Goal: Task Accomplishment & Management: Complete application form

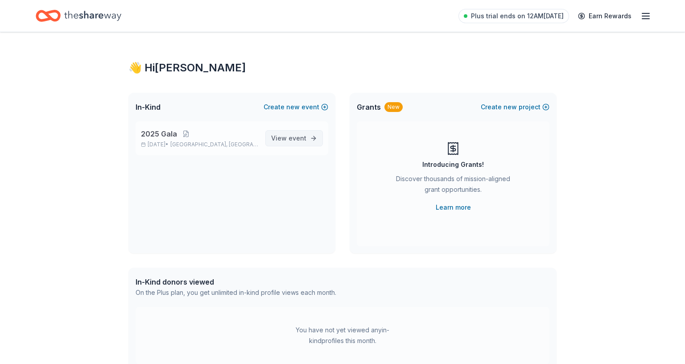
click at [304, 137] on span "event" at bounding box center [298, 138] width 18 height 8
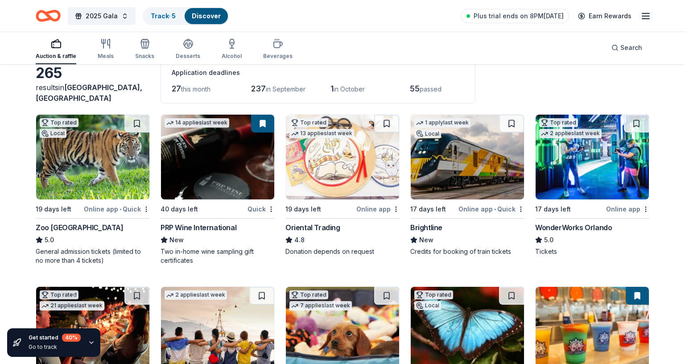
scroll to position [54, 0]
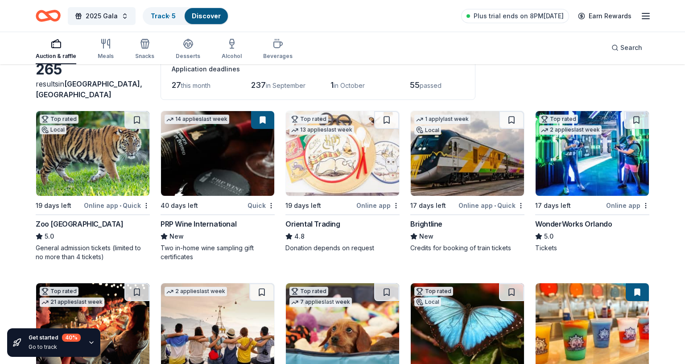
click at [108, 205] on div "Online app • Quick" at bounding box center [117, 205] width 66 height 11
click at [212, 223] on div "PRP Wine International" at bounding box center [199, 224] width 76 height 11
click at [483, 204] on div "Online app • Quick" at bounding box center [492, 205] width 66 height 11
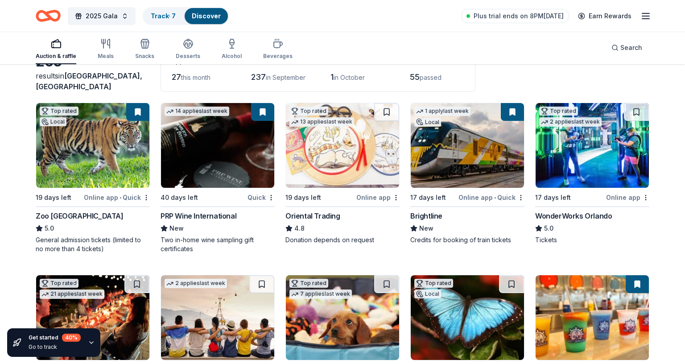
scroll to position [62, 0]
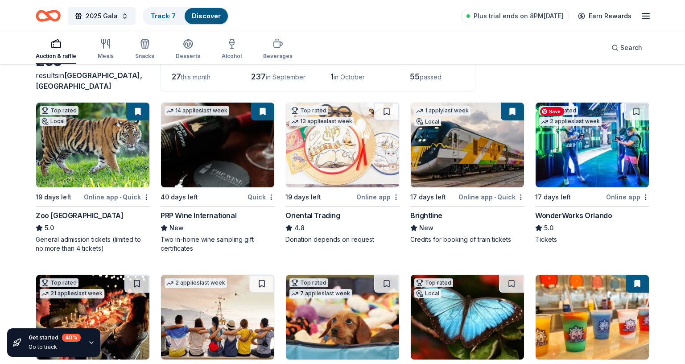
click at [606, 156] on img at bounding box center [592, 145] width 113 height 85
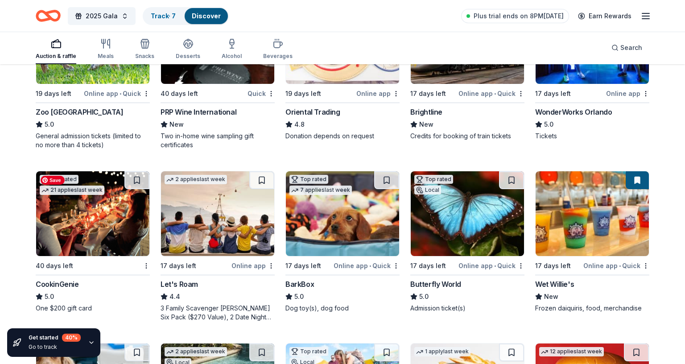
scroll to position [167, 0]
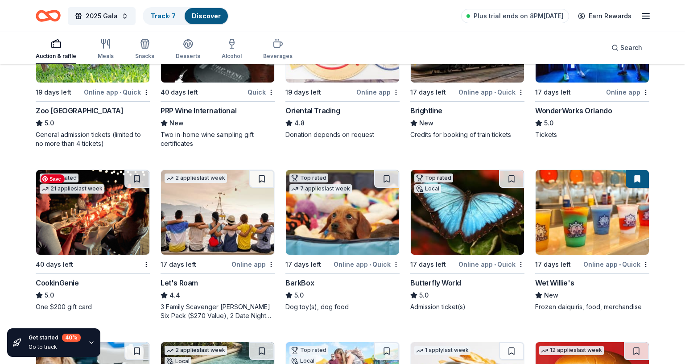
click at [94, 218] on img at bounding box center [92, 212] width 113 height 85
click at [213, 210] on img at bounding box center [217, 212] width 113 height 85
click at [334, 209] on img at bounding box center [342, 212] width 113 height 85
click at [479, 216] on img at bounding box center [467, 212] width 113 height 85
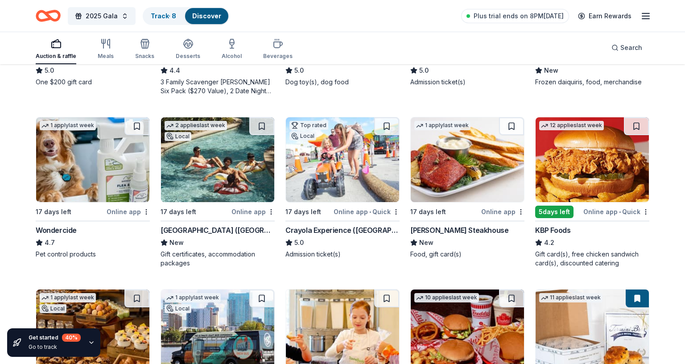
scroll to position [392, 0]
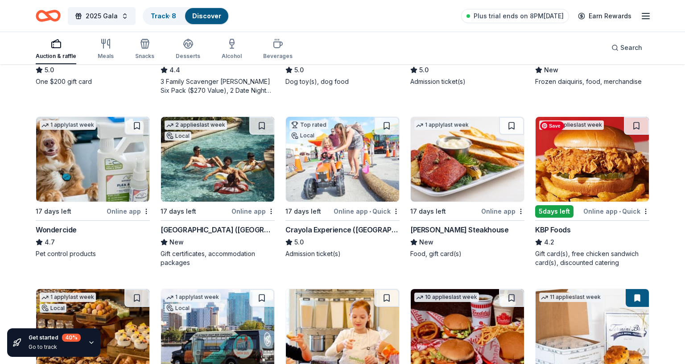
click at [598, 174] on img at bounding box center [592, 159] width 113 height 85
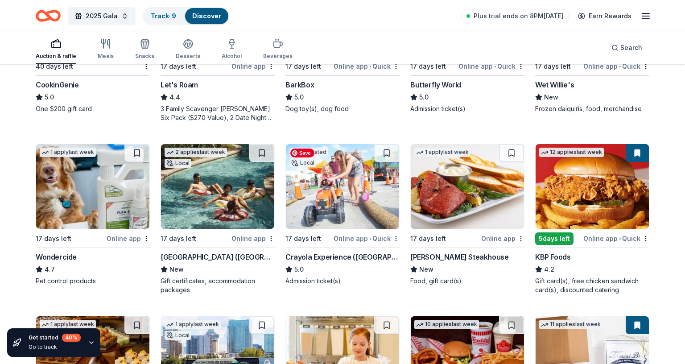
scroll to position [366, 0]
click at [193, 187] on img at bounding box center [217, 186] width 113 height 85
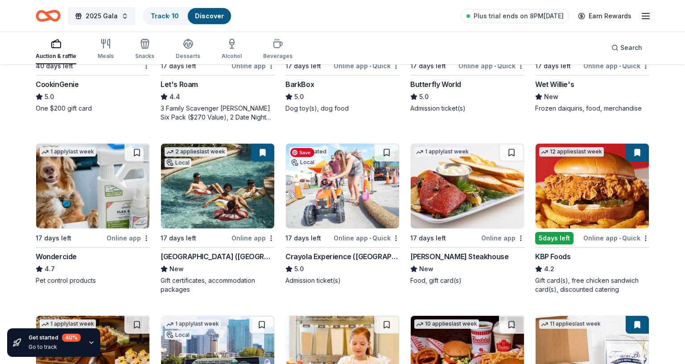
click at [351, 188] on img at bounding box center [342, 186] width 113 height 85
click at [466, 194] on img at bounding box center [467, 186] width 113 height 85
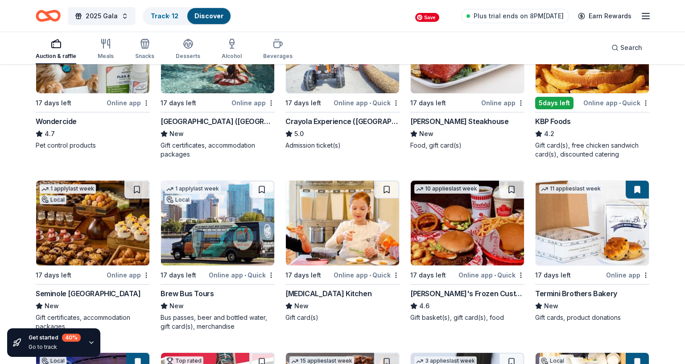
scroll to position [505, 0]
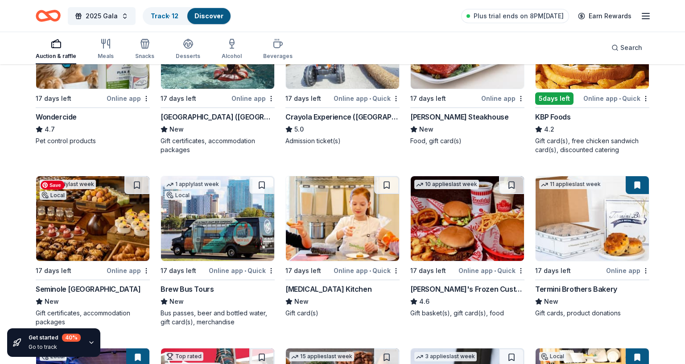
click at [109, 233] on img at bounding box center [92, 218] width 113 height 85
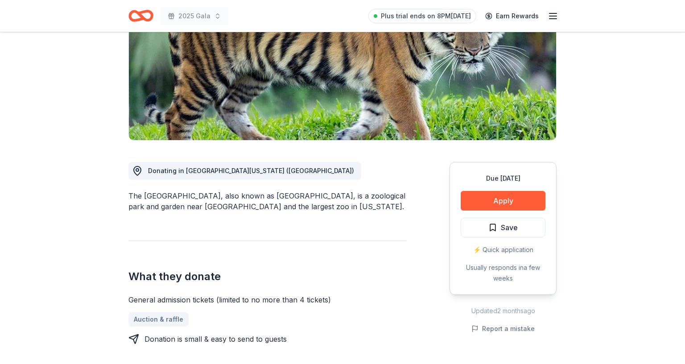
scroll to position [132, 0]
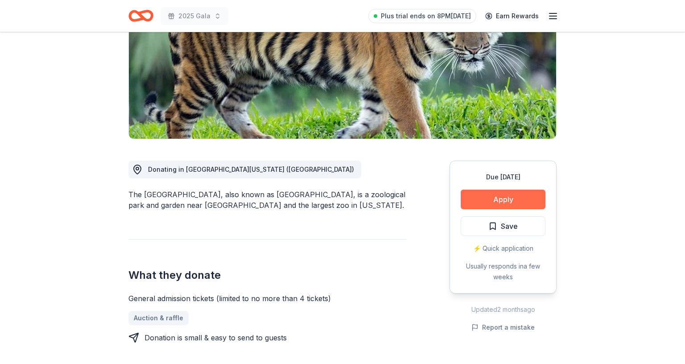
click at [502, 199] on button "Apply" at bounding box center [503, 200] width 85 height 20
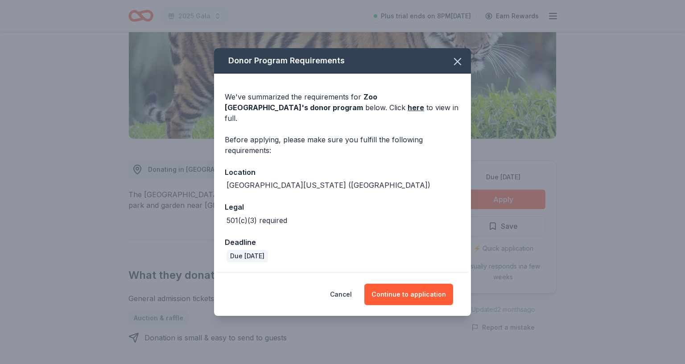
drag, startPoint x: 411, startPoint y: 291, endPoint x: 352, endPoint y: 321, distance: 66.7
click at [352, 321] on div "Donor Program Requirements We've summarized the requirements for Zoo Miami 's d…" at bounding box center [342, 182] width 685 height 364
click at [405, 291] on button "Continue to application" at bounding box center [409, 294] width 89 height 21
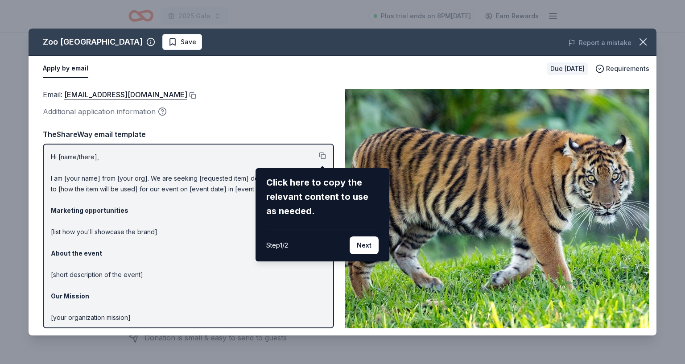
click at [221, 286] on div "Zoo Miami Save Report a mistake Apply by email Due in 19 days Requirements Emai…" at bounding box center [343, 182] width 628 height 307
click at [172, 209] on div "Zoo Miami Save Report a mistake Apply by email Due in 19 days Requirements Emai…" at bounding box center [343, 182] width 628 height 307
click at [367, 245] on button "Next" at bounding box center [364, 246] width 29 height 18
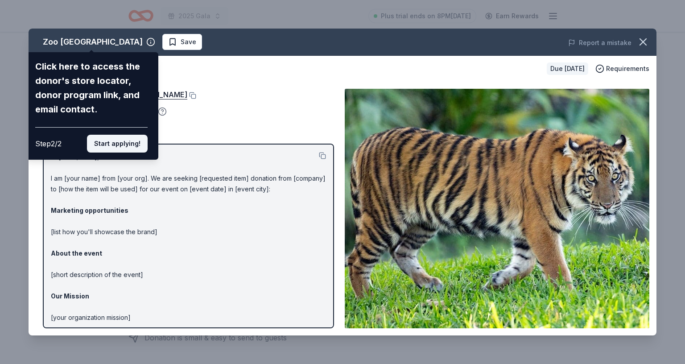
click at [126, 143] on button "Start applying!" at bounding box center [117, 144] width 61 height 18
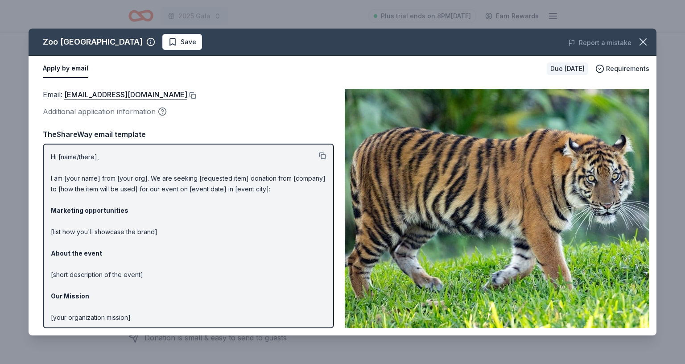
click at [118, 154] on p "Hi [name/there], I am [your name] from [your org]. We are seeking [requested it…" at bounding box center [188, 264] width 275 height 225
click at [131, 191] on p "Hi [name/there], I am [your name] from [your org]. We are seeking [requested it…" at bounding box center [188, 264] width 275 height 225
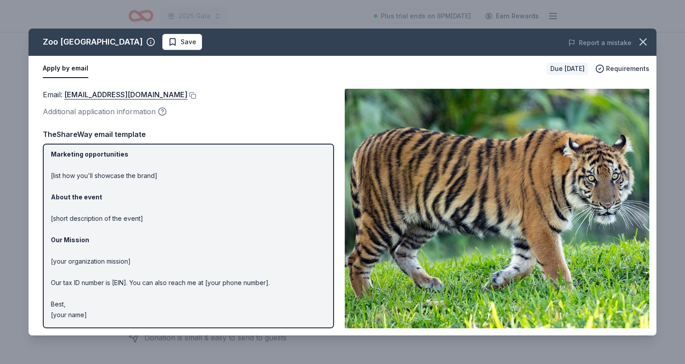
scroll to position [0, 0]
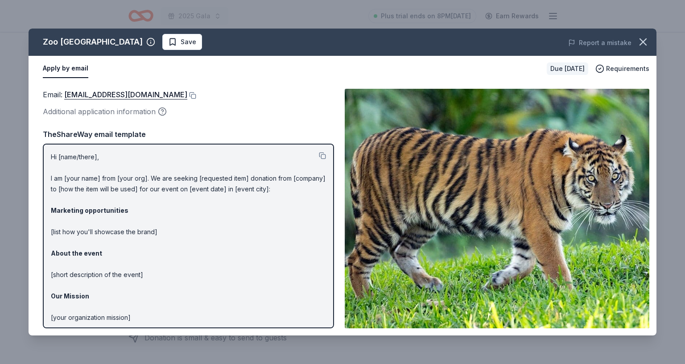
drag, startPoint x: 50, startPoint y: 179, endPoint x: 108, endPoint y: 212, distance: 66.8
click at [109, 212] on p "Hi [name/there], I am [your name] from [your org]. We are seeking [requested it…" at bounding box center [188, 264] width 275 height 225
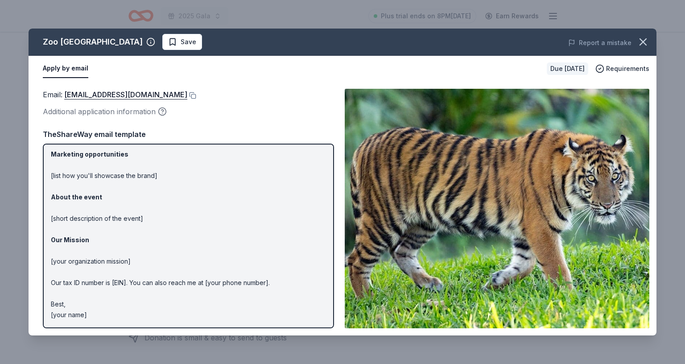
drag, startPoint x: 119, startPoint y: 314, endPoint x: 47, endPoint y: 266, distance: 86.9
click at [47, 266] on div "Hi [name/there], I am [your name] from [your org]. We are seeking [requested it…" at bounding box center [188, 236] width 291 height 185
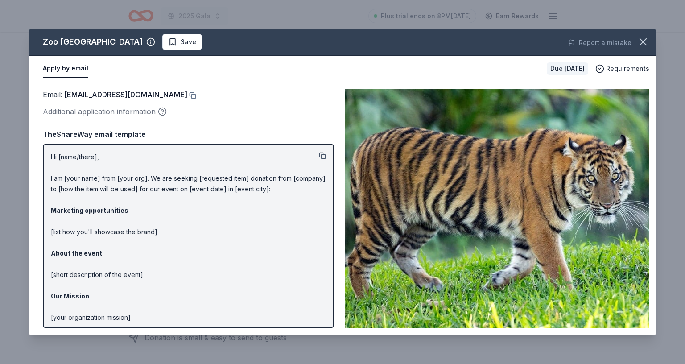
click at [324, 155] on button at bounding box center [322, 155] width 7 height 7
click at [189, 303] on p "Hi [name/there], I am [your name] from [your org]. We are seeking [requested it…" at bounding box center [188, 264] width 275 height 225
click at [170, 311] on p "Hi [name/there], I am [your name] from [your org]. We are seeking [requested it…" at bounding box center [188, 264] width 275 height 225
drag, startPoint x: 146, startPoint y: 317, endPoint x: 74, endPoint y: 285, distance: 78.5
click at [74, 284] on p "Hi [name/there], I am [your name] from [your org]. We are seeking [requested it…" at bounding box center [188, 264] width 275 height 225
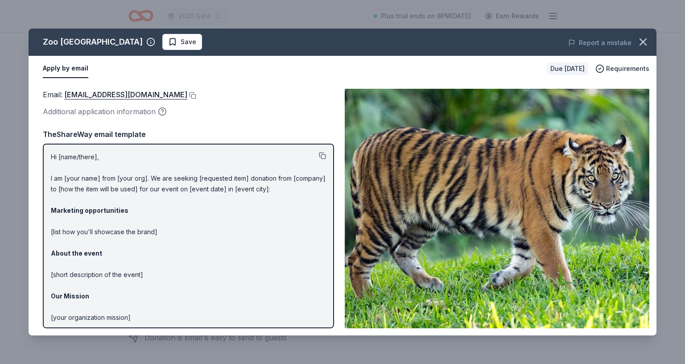
click at [323, 154] on button at bounding box center [322, 155] width 7 height 7
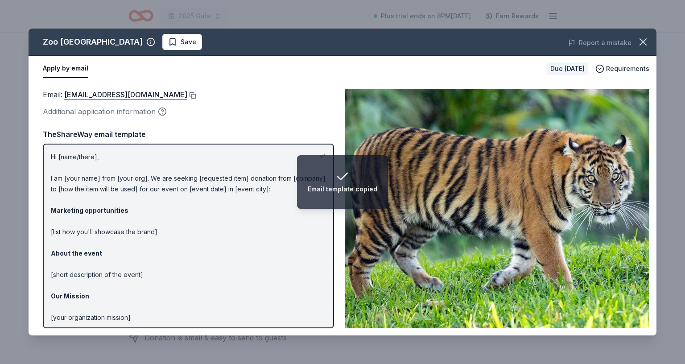
click at [327, 190] on div "Email template copied" at bounding box center [343, 189] width 70 height 11
click at [644, 42] on icon "button" at bounding box center [643, 42] width 6 height 6
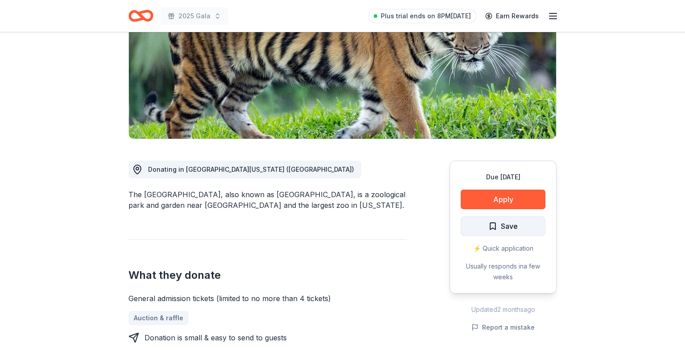
click at [505, 226] on span "Save" at bounding box center [509, 226] width 17 height 12
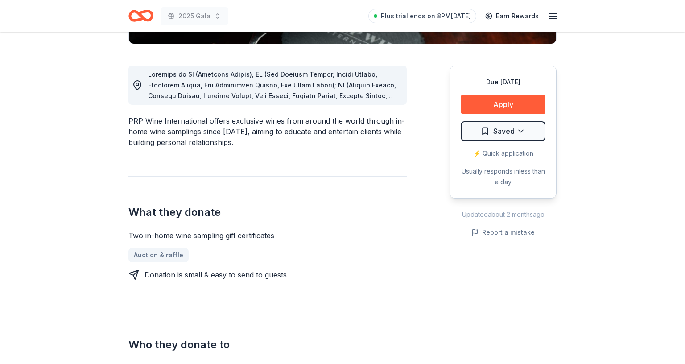
scroll to position [227, 0]
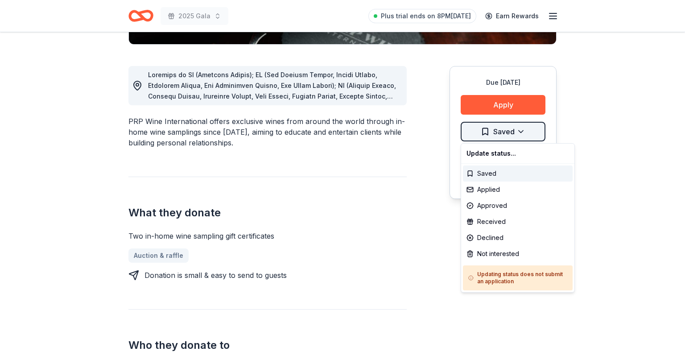
click at [489, 192] on div "Applied" at bounding box center [518, 190] width 110 height 16
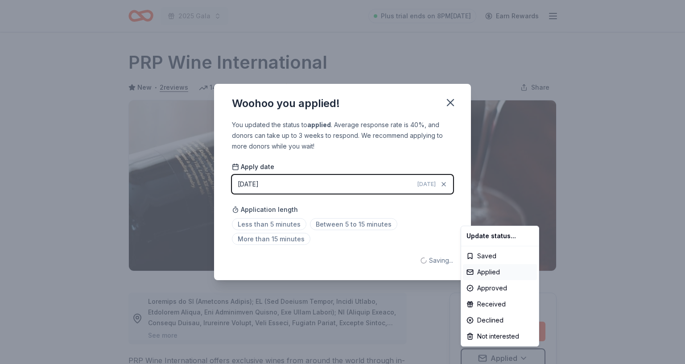
scroll to position [0, 0]
click at [451, 101] on html "2025 Gala Plus trial ends on 8PM, 8/25 Earn Rewards Due in 40 days Share PRP Wi…" at bounding box center [342, 182] width 685 height 364
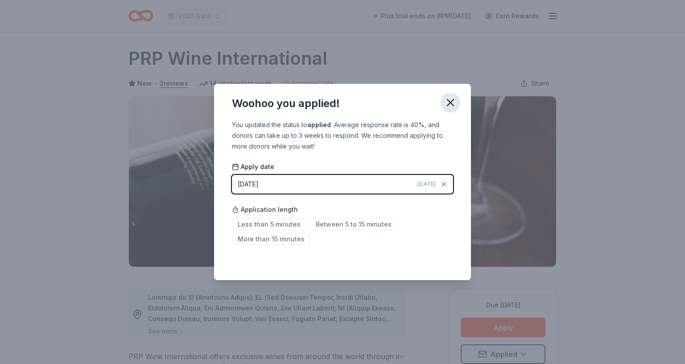
click at [450, 100] on icon "button" at bounding box center [451, 102] width 12 height 12
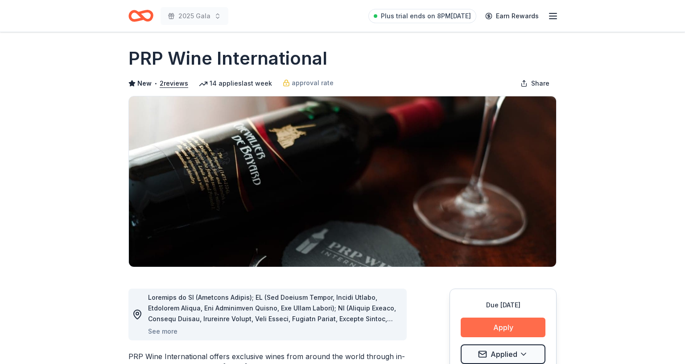
click at [503, 330] on button "Apply" at bounding box center [503, 328] width 85 height 20
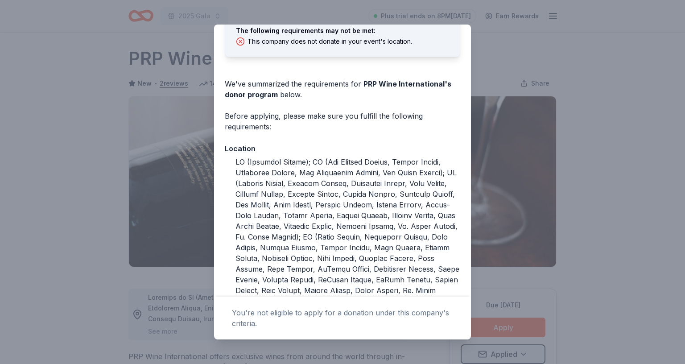
scroll to position [0, 0]
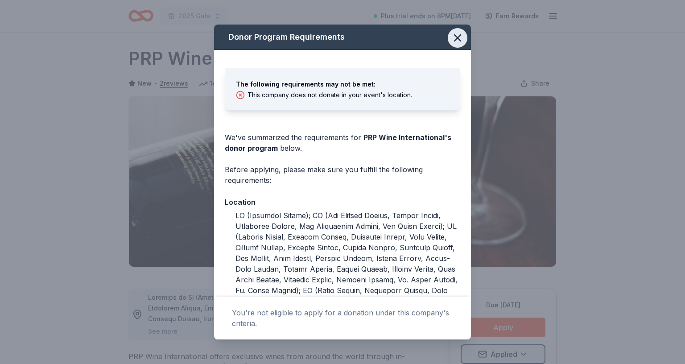
click at [459, 34] on icon "button" at bounding box center [458, 38] width 12 height 12
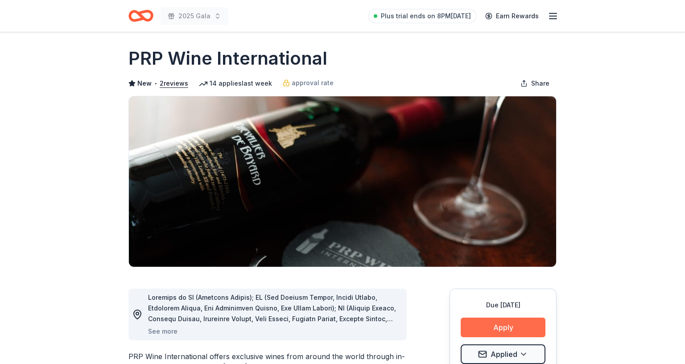
click at [507, 325] on button "Apply" at bounding box center [503, 328] width 85 height 20
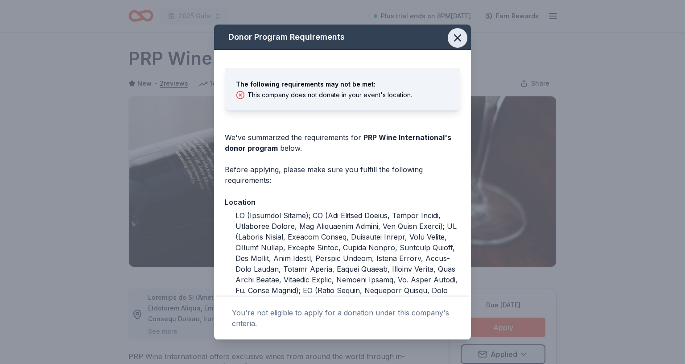
click at [457, 40] on icon "button" at bounding box center [458, 38] width 12 height 12
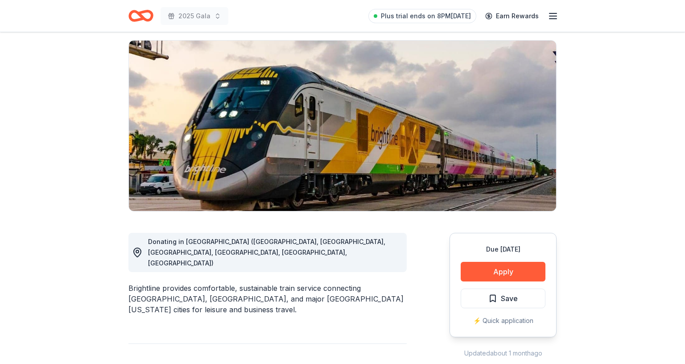
scroll to position [70, 0]
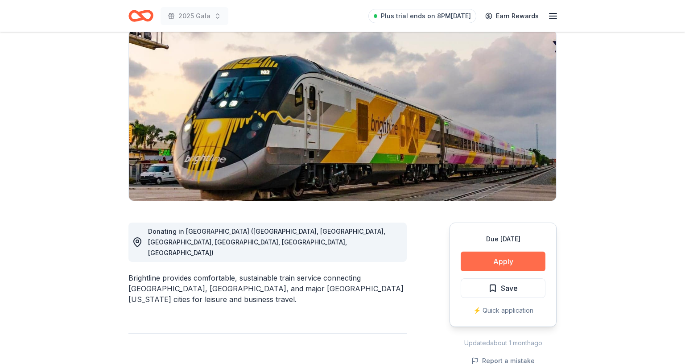
click at [513, 260] on button "Apply" at bounding box center [503, 262] width 85 height 20
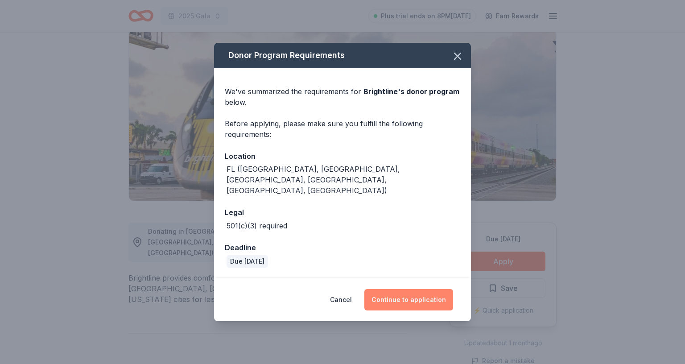
click at [399, 291] on button "Continue to application" at bounding box center [409, 299] width 89 height 21
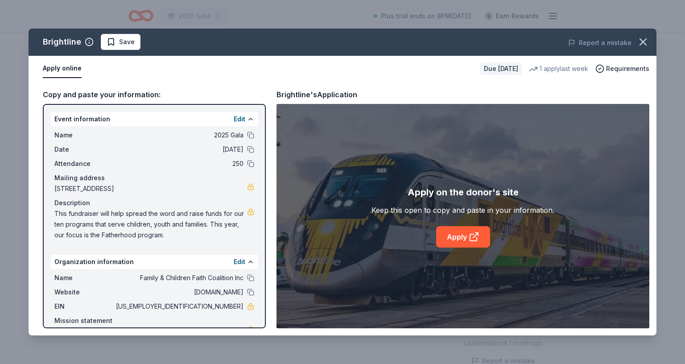
scroll to position [0, 0]
click at [462, 232] on link "Apply" at bounding box center [463, 236] width 54 height 21
click at [646, 42] on icon "button" at bounding box center [643, 42] width 12 height 12
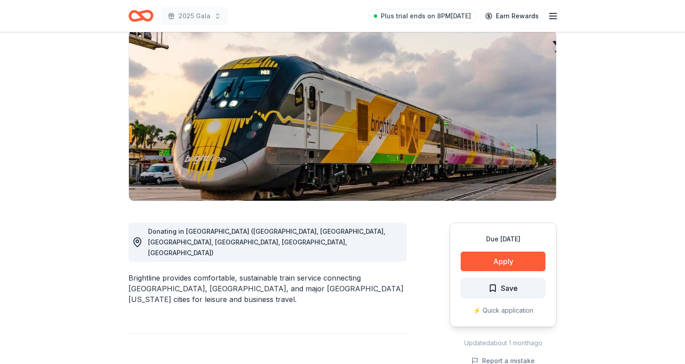
click at [500, 288] on span "Save" at bounding box center [503, 289] width 29 height 12
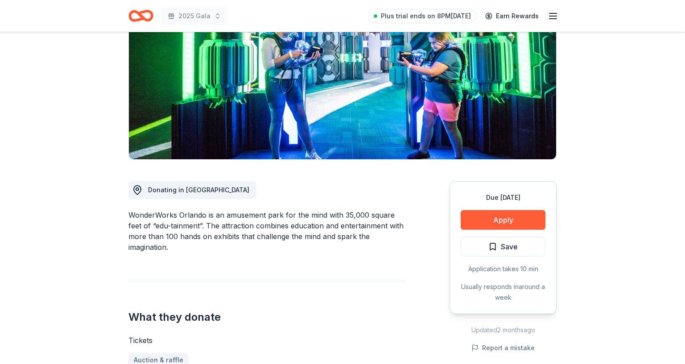
scroll to position [114, 0]
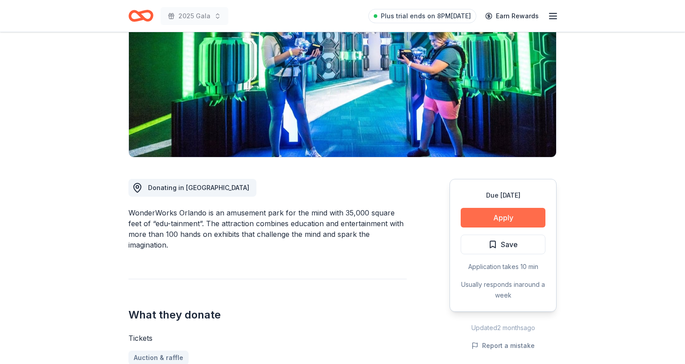
click at [516, 216] on button "Apply" at bounding box center [503, 218] width 85 height 20
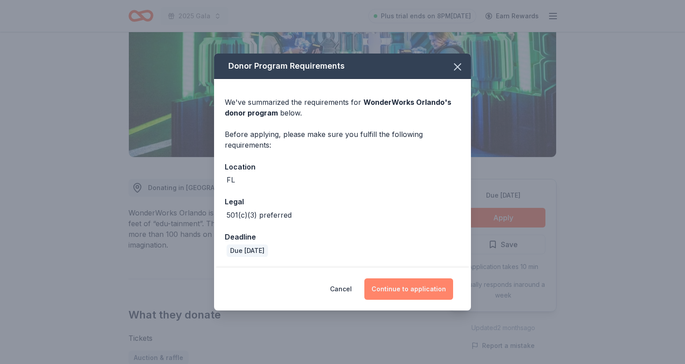
click at [403, 290] on button "Continue to application" at bounding box center [409, 288] width 89 height 21
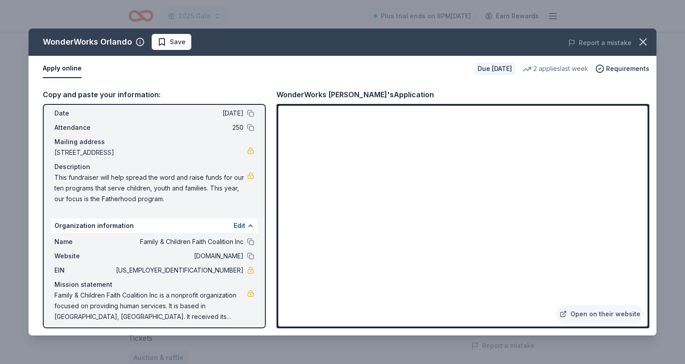
scroll to position [42, 0]
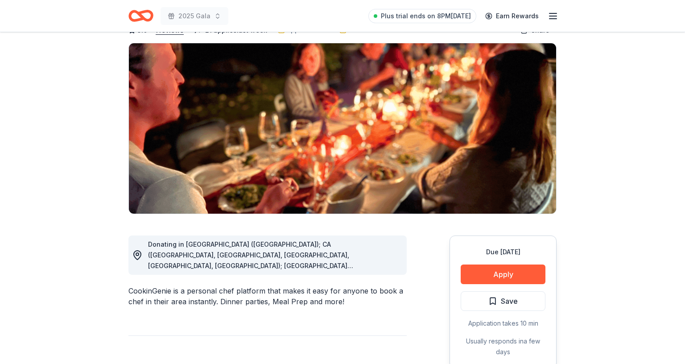
scroll to position [60, 0]
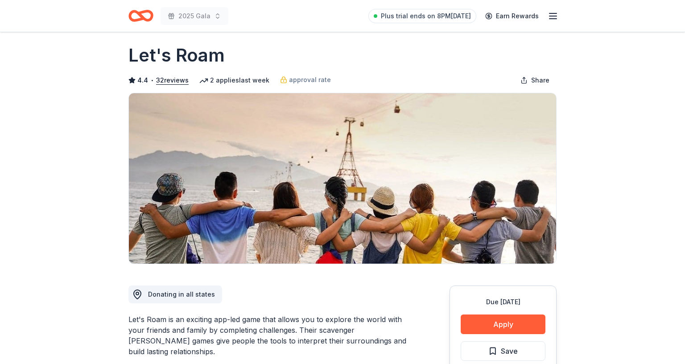
scroll to position [6, 0]
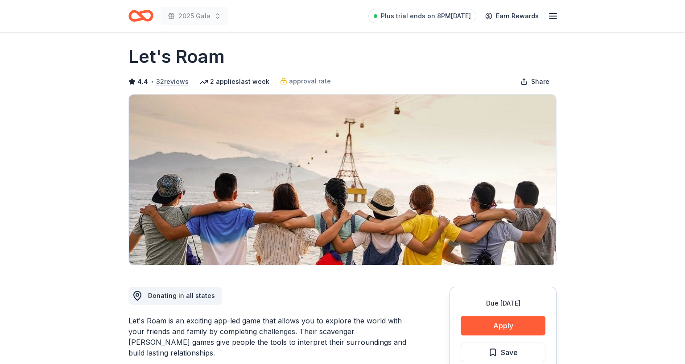
click at [179, 81] on button "32 reviews" at bounding box center [172, 81] width 33 height 11
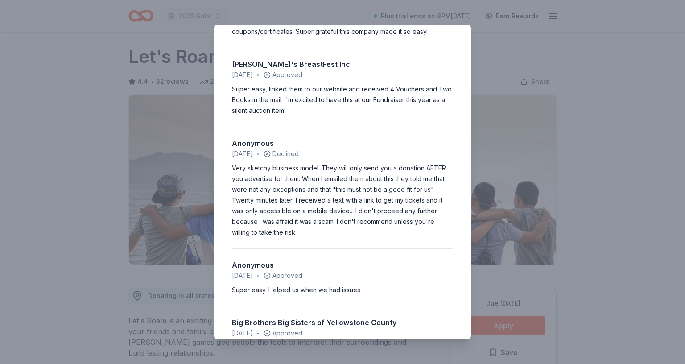
scroll to position [1808, 0]
click at [570, 37] on div "4.4 • 32 reviews Community Cat Angels [DATE] • Approved Easy application. Quick…" at bounding box center [342, 182] width 685 height 364
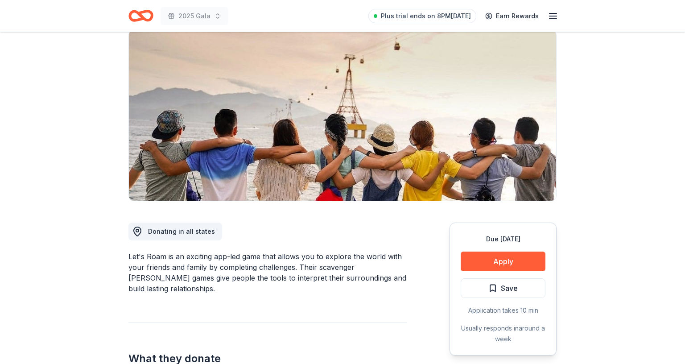
scroll to position [73, 0]
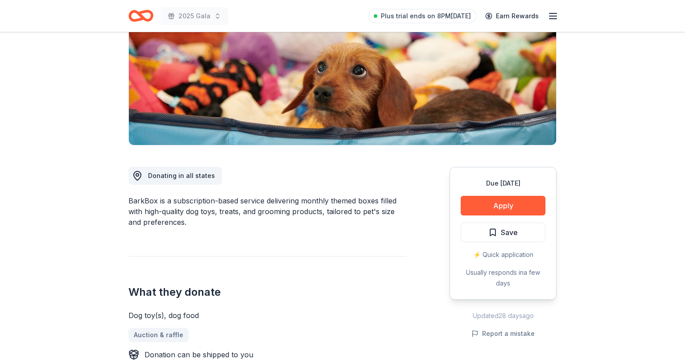
scroll to position [144, 0]
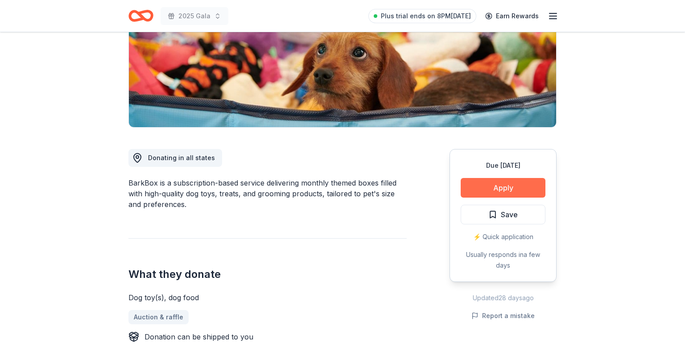
click at [497, 188] on button "Apply" at bounding box center [503, 188] width 85 height 20
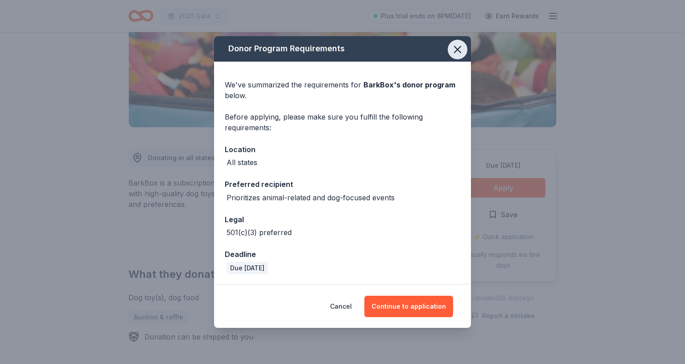
click at [458, 47] on icon "button" at bounding box center [458, 49] width 12 height 12
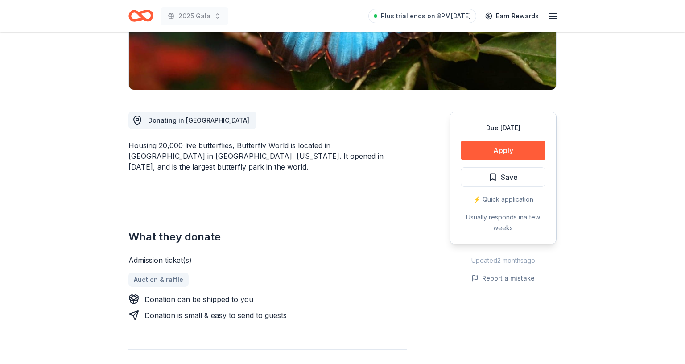
scroll to position [174, 0]
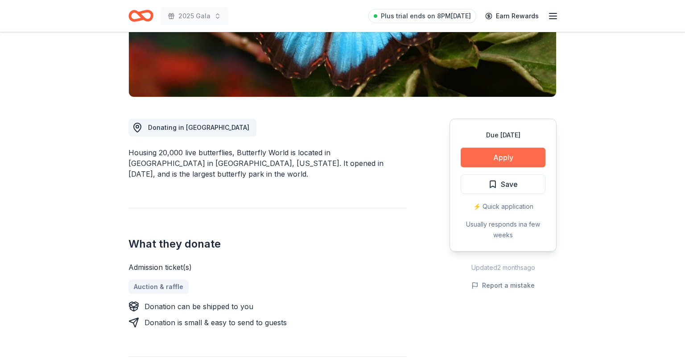
click at [511, 154] on button "Apply" at bounding box center [503, 158] width 85 height 20
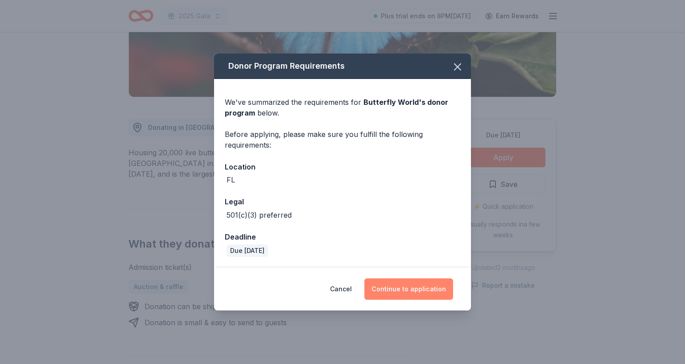
click at [408, 286] on button "Continue to application" at bounding box center [409, 288] width 89 height 21
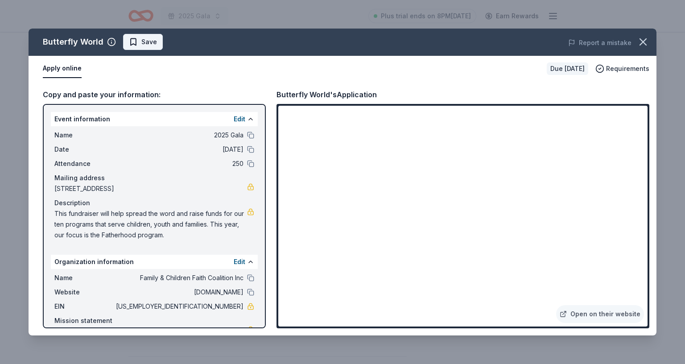
click at [137, 41] on span "Save" at bounding box center [143, 42] width 28 height 11
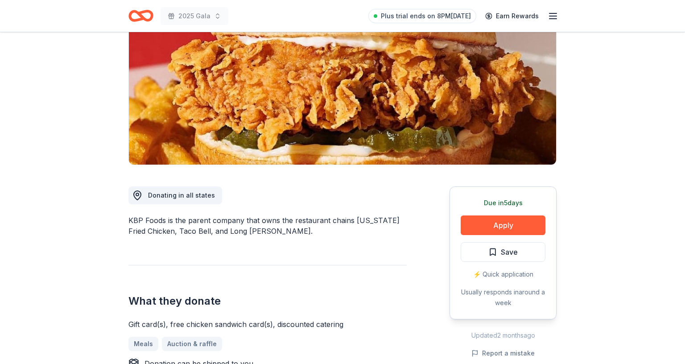
scroll to position [99, 0]
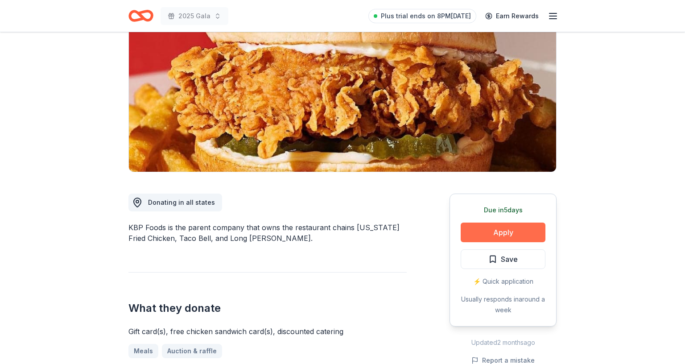
click at [499, 229] on button "Apply" at bounding box center [503, 233] width 85 height 20
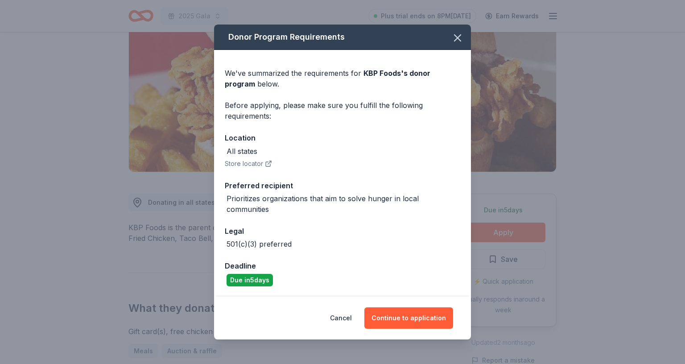
scroll to position [0, 0]
click at [413, 316] on button "Continue to application" at bounding box center [409, 317] width 89 height 21
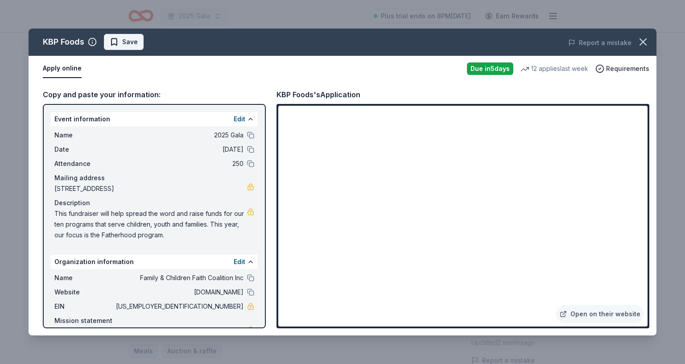
click at [132, 43] on span "Save" at bounding box center [130, 42] width 16 height 11
click at [645, 45] on icon "button" at bounding box center [643, 42] width 6 height 6
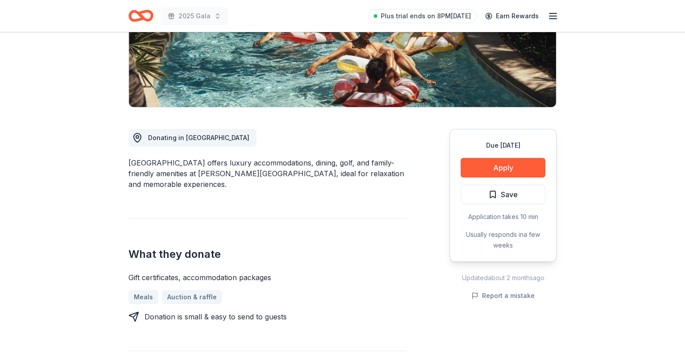
scroll to position [165, 0]
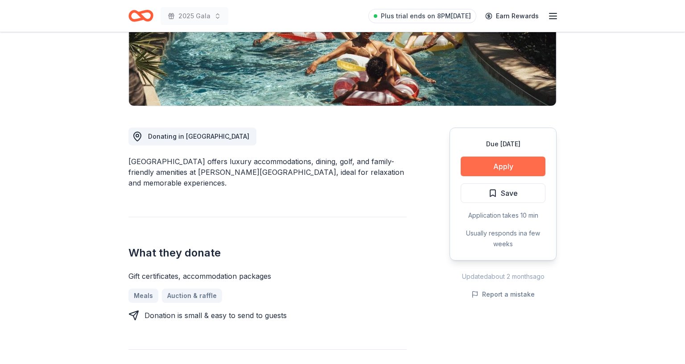
click at [502, 167] on button "Apply" at bounding box center [503, 167] width 85 height 20
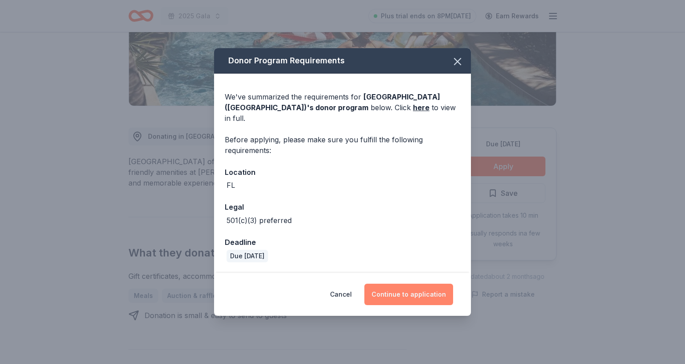
click at [414, 291] on button "Continue to application" at bounding box center [409, 294] width 89 height 21
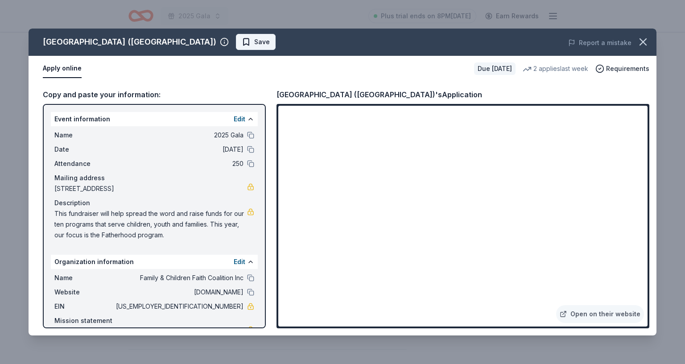
click at [242, 39] on span "Save" at bounding box center [256, 42] width 28 height 11
click at [642, 39] on icon "button" at bounding box center [643, 42] width 12 height 12
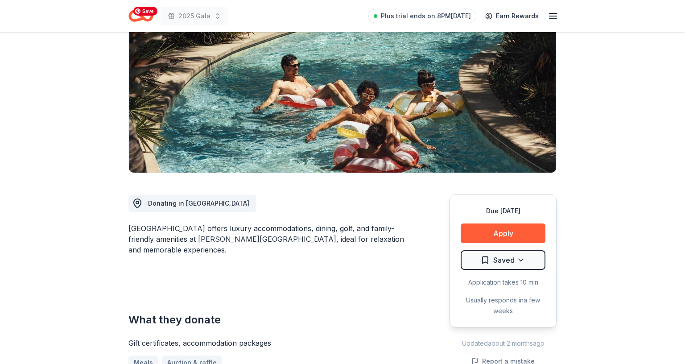
scroll to position [92, 0]
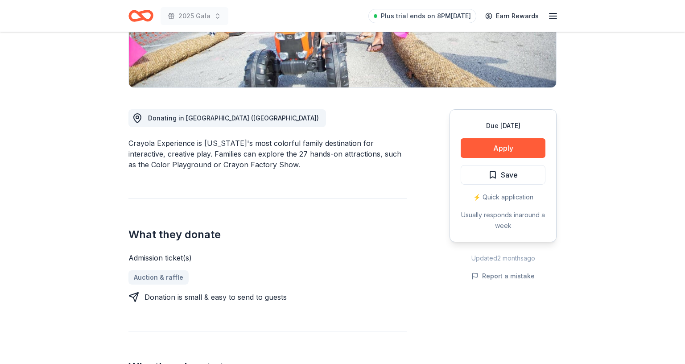
scroll to position [165, 0]
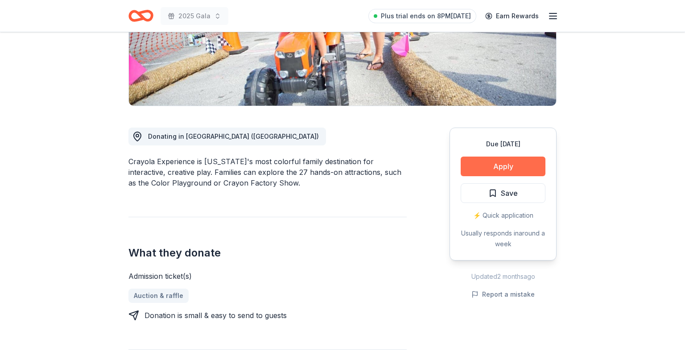
click at [506, 166] on button "Apply" at bounding box center [503, 167] width 85 height 20
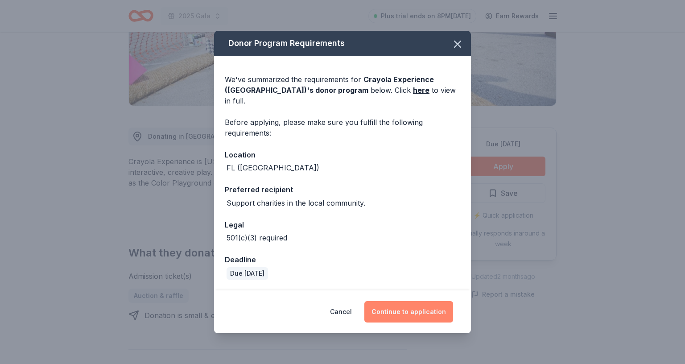
click at [425, 307] on button "Continue to application" at bounding box center [409, 311] width 89 height 21
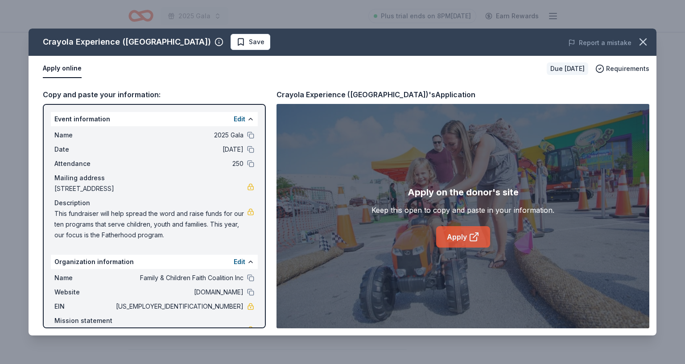
click at [471, 234] on icon at bounding box center [474, 237] width 11 height 11
click at [237, 42] on span "Save" at bounding box center [251, 42] width 28 height 11
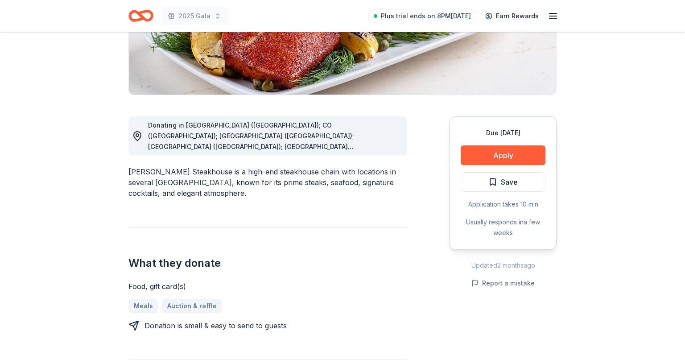
scroll to position [178, 0]
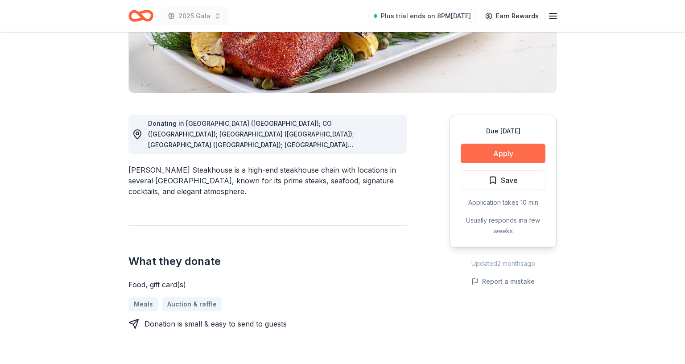
click at [482, 148] on button "Apply" at bounding box center [503, 154] width 85 height 20
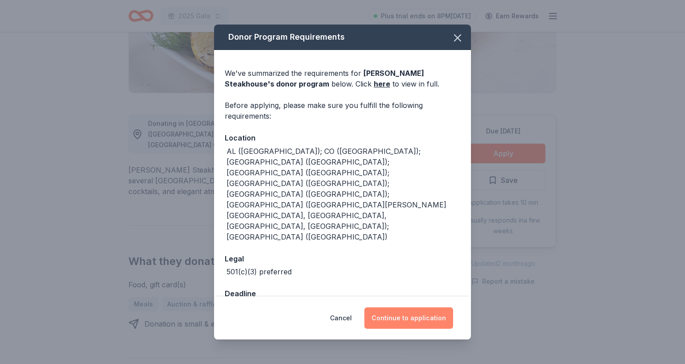
click at [427, 307] on button "Continue to application" at bounding box center [409, 317] width 89 height 21
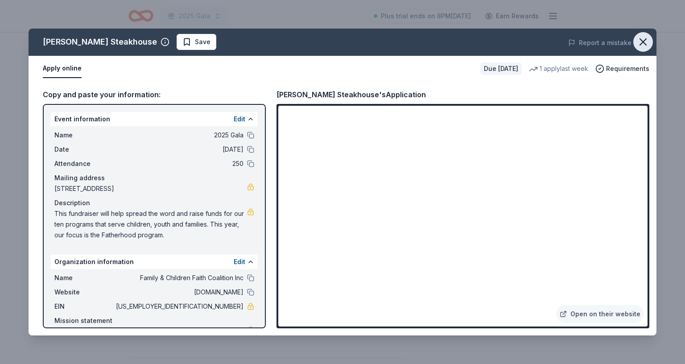
click at [644, 41] on icon "button" at bounding box center [643, 42] width 12 height 12
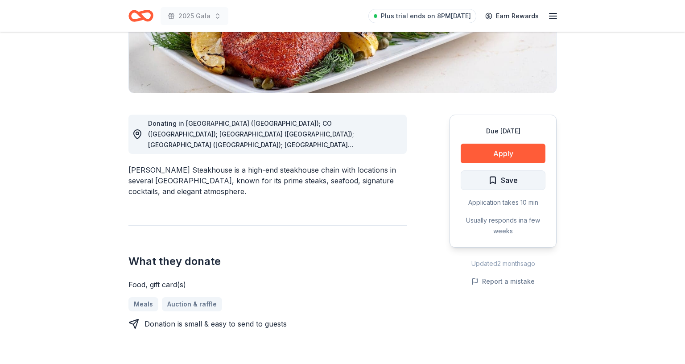
click at [507, 174] on span "Save" at bounding box center [509, 180] width 17 height 12
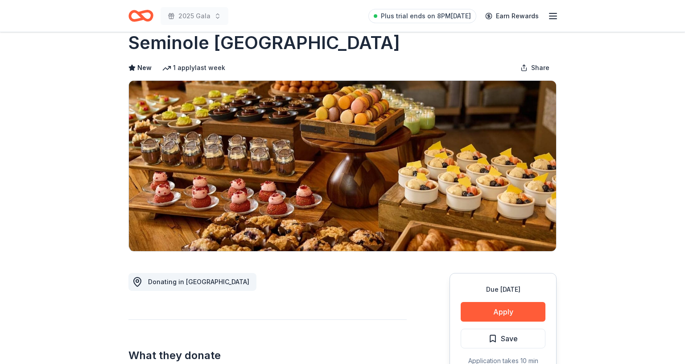
scroll to position [21, 0]
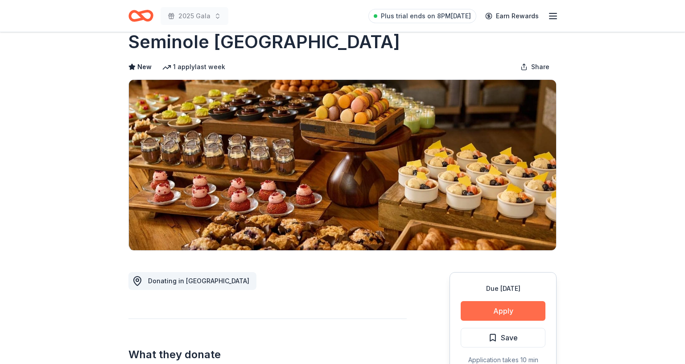
click at [512, 311] on button "Apply" at bounding box center [503, 311] width 85 height 20
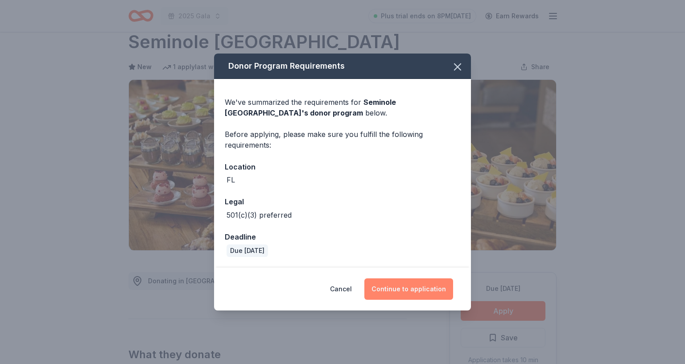
click at [402, 292] on button "Continue to application" at bounding box center [409, 288] width 89 height 21
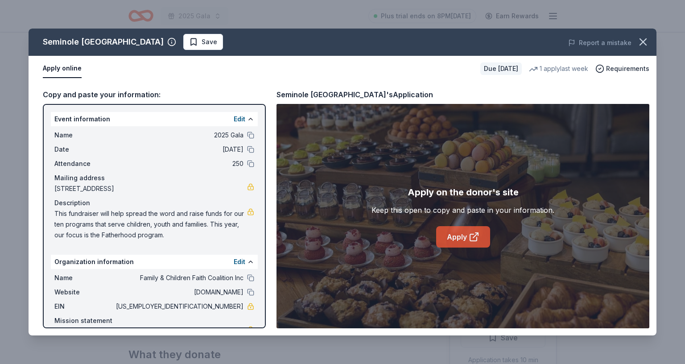
click at [469, 234] on icon at bounding box center [474, 237] width 11 height 11
